Goal: Use online tool/utility: Utilize a website feature to perform a specific function

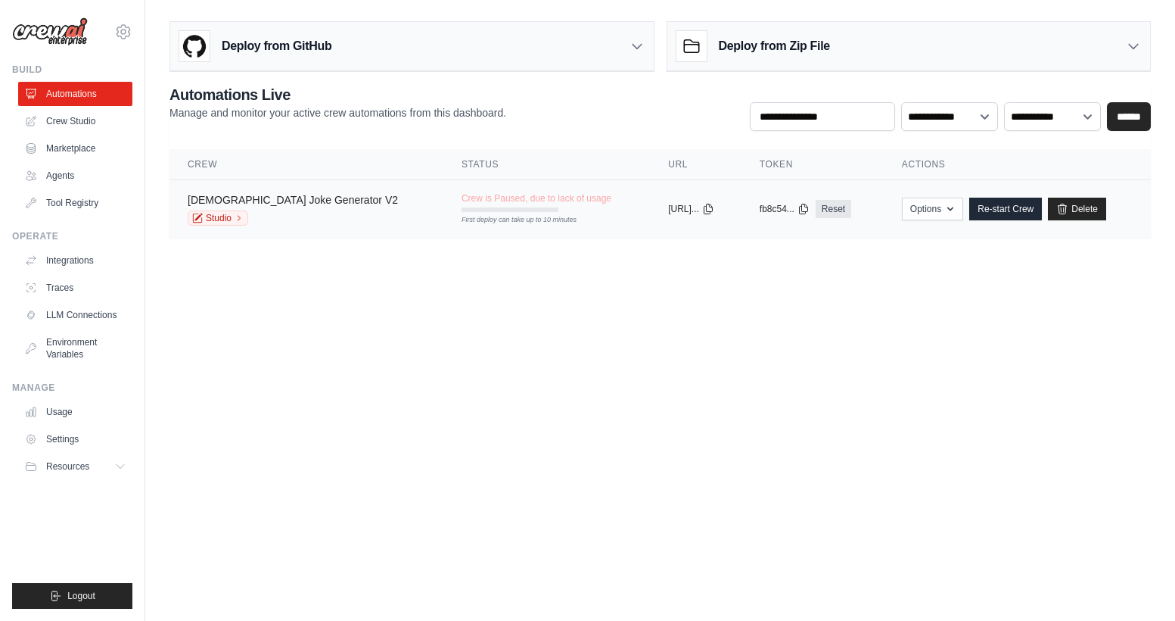
click at [227, 197] on link "[DEMOGRAPHIC_DATA] Joke Generator V2" at bounding box center [293, 200] width 210 height 12
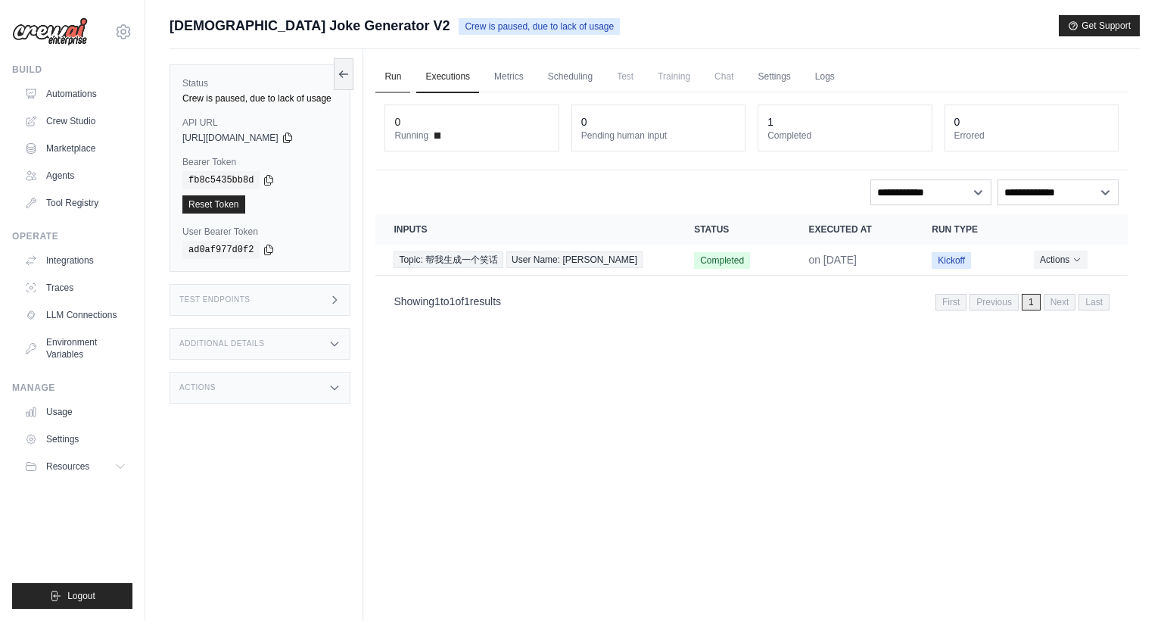
click at [390, 77] on link "Run" at bounding box center [392, 77] width 35 height 32
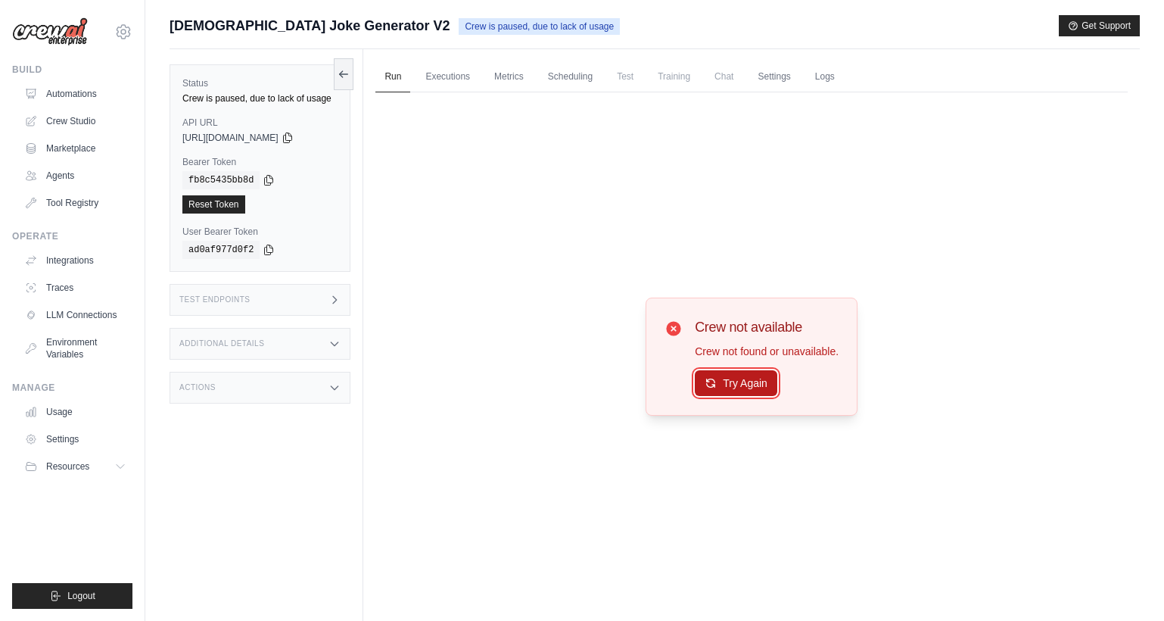
click at [720, 385] on button "Try Again" at bounding box center [736, 383] width 83 height 26
click at [720, 385] on button "Try Again" at bounding box center [736, 384] width 83 height 26
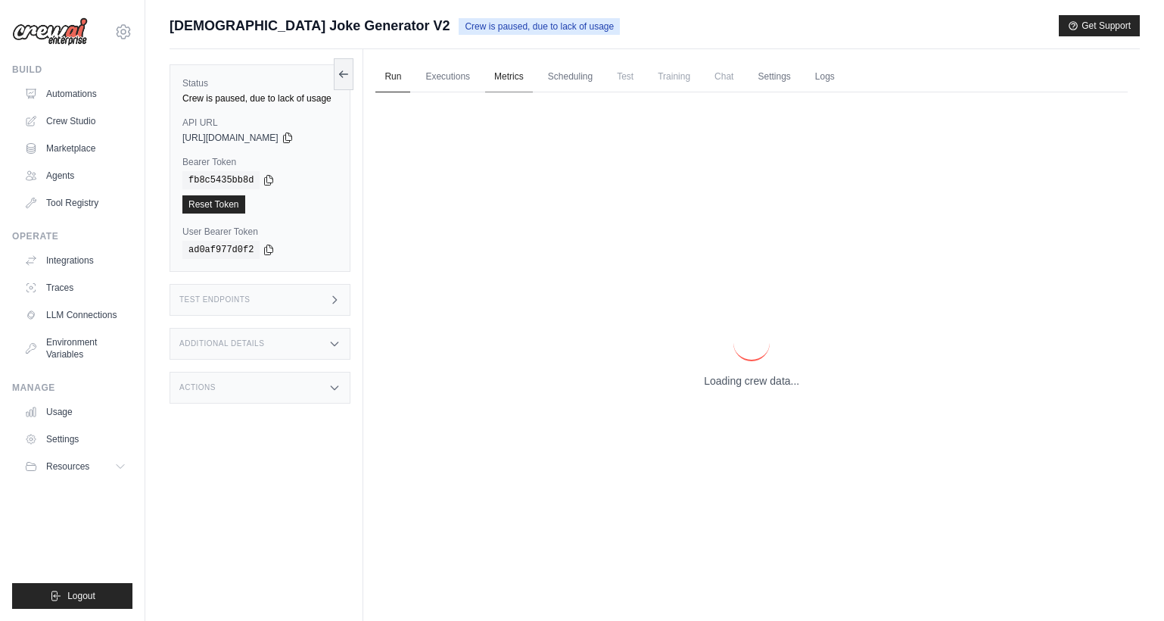
click at [524, 79] on link "Metrics" at bounding box center [509, 77] width 48 height 32
click at [97, 89] on link "Automations" at bounding box center [77, 94] width 114 height 24
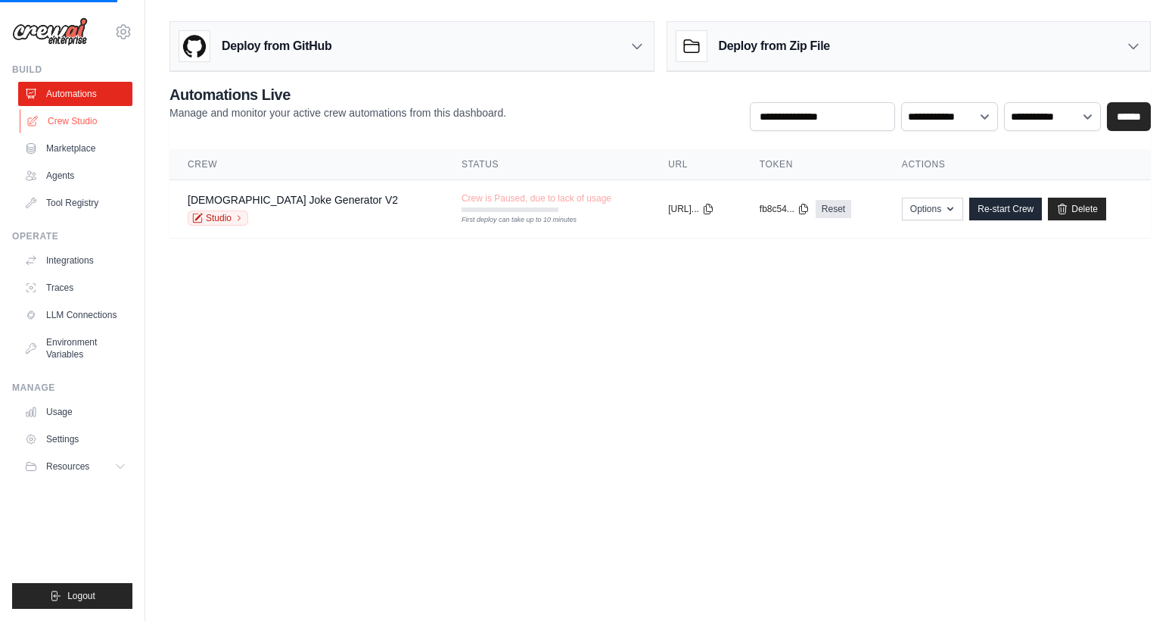
click at [93, 128] on link "Crew Studio" at bounding box center [77, 121] width 114 height 24
click at [99, 129] on link "Crew Studio" at bounding box center [77, 121] width 114 height 24
